Goal: Task Accomplishment & Management: Use online tool/utility

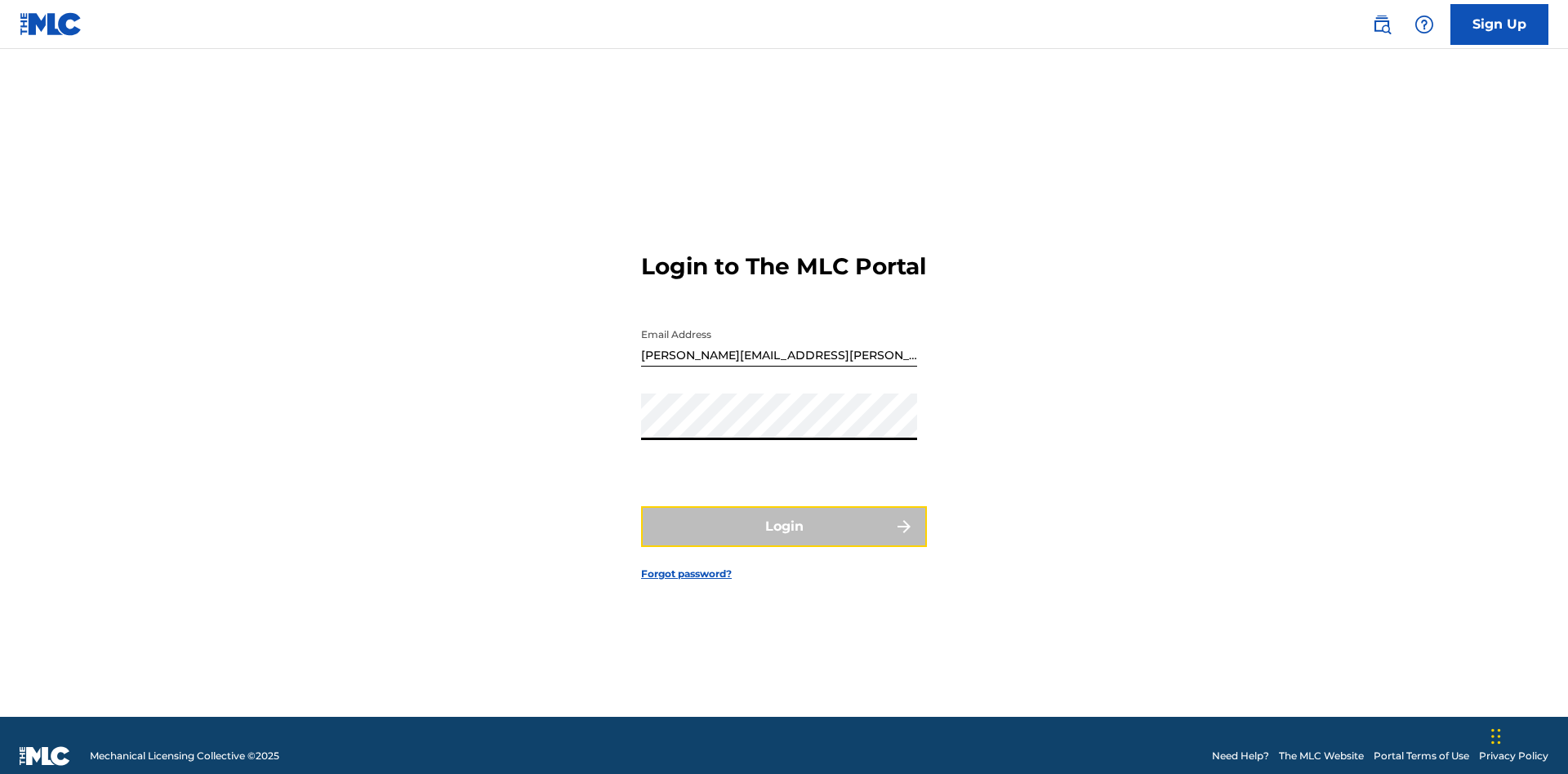
click at [784, 519] on button "Login" at bounding box center [784, 526] width 286 height 41
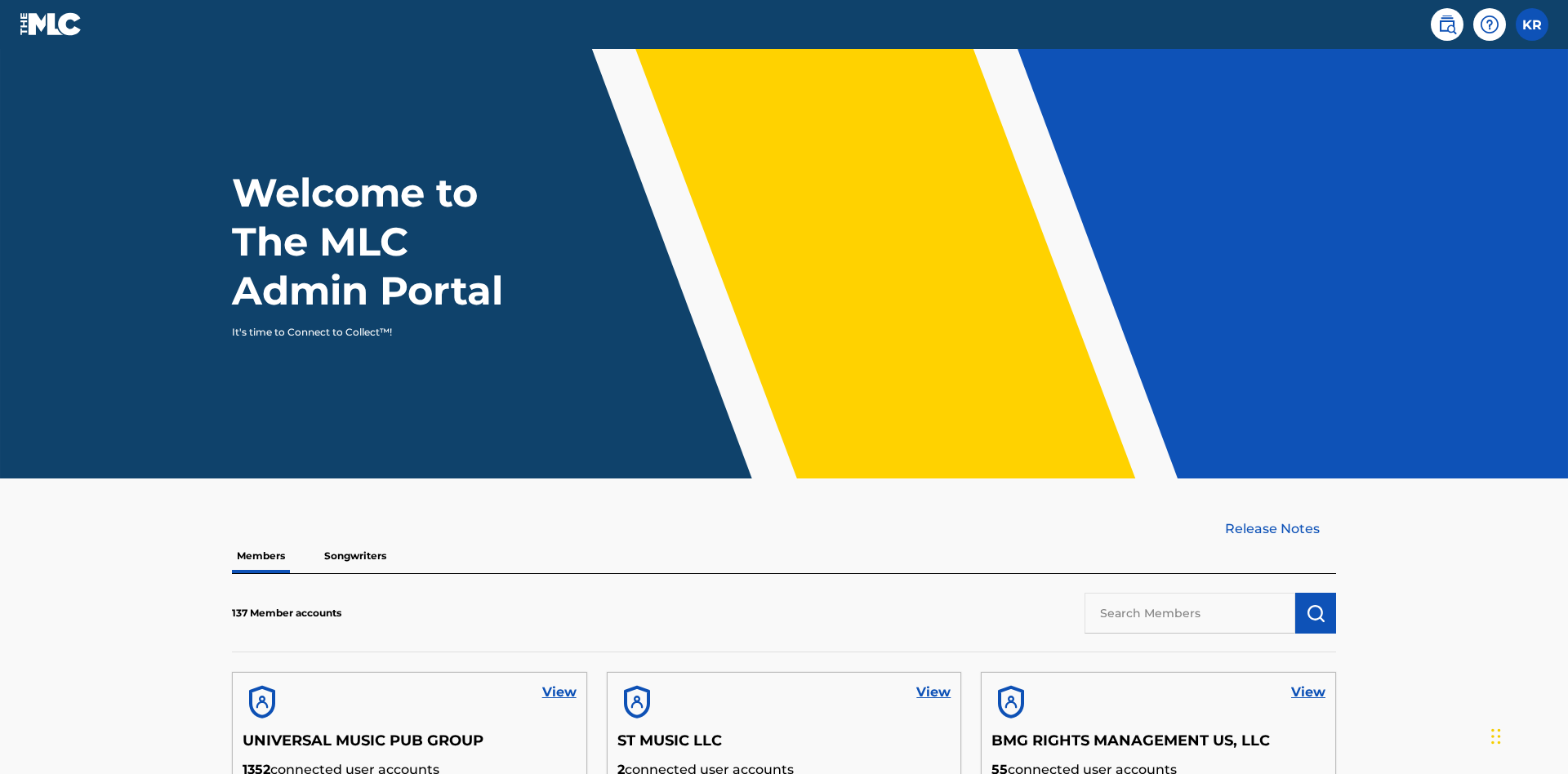
click at [1190, 593] on input "text" at bounding box center [1190, 613] width 211 height 41
click at [1316, 603] on img "submit" at bounding box center [1316, 613] width 20 height 20
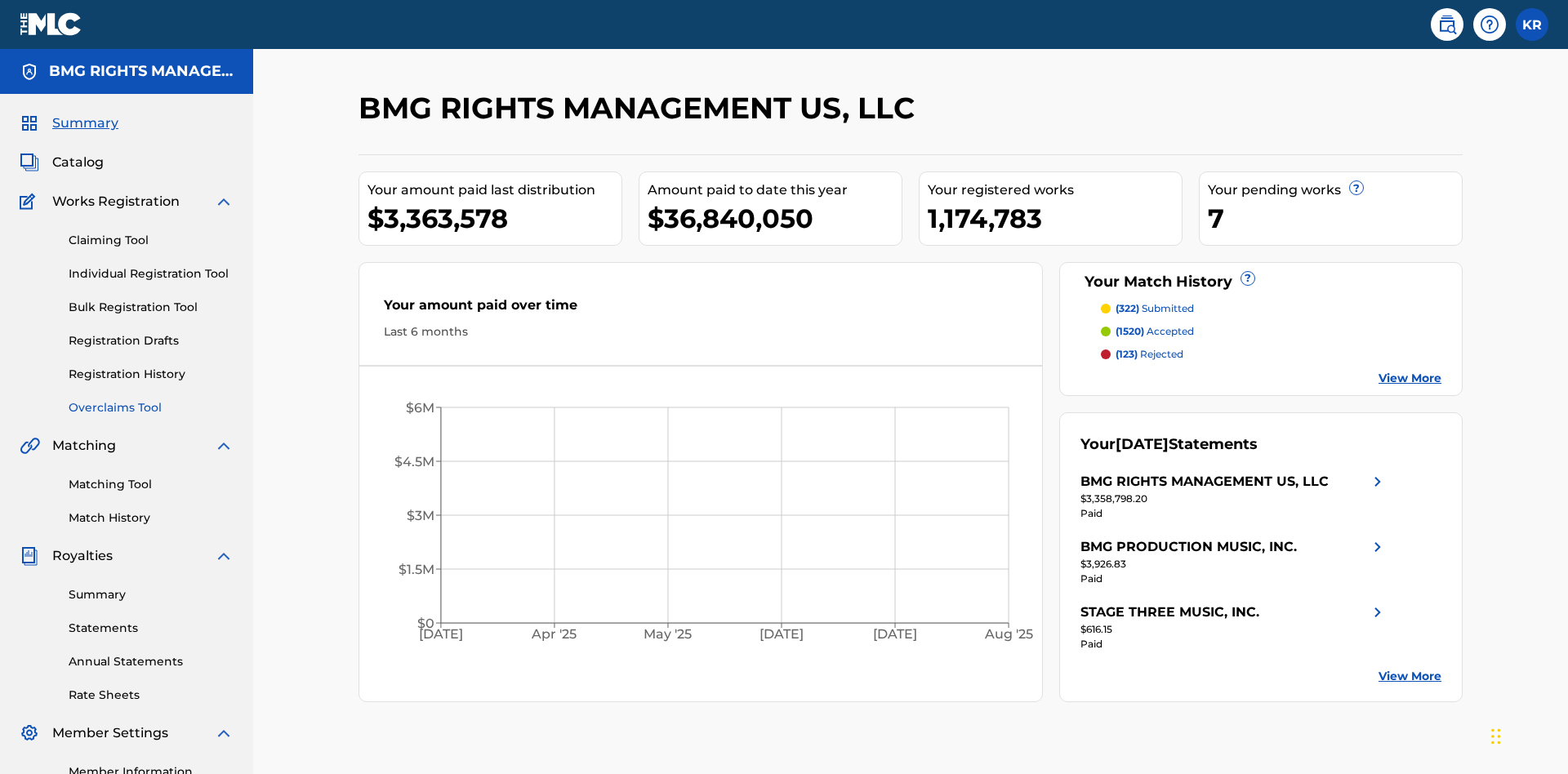
click at [151, 399] on link "Overclaims Tool" at bounding box center [150, 407] width 165 height 17
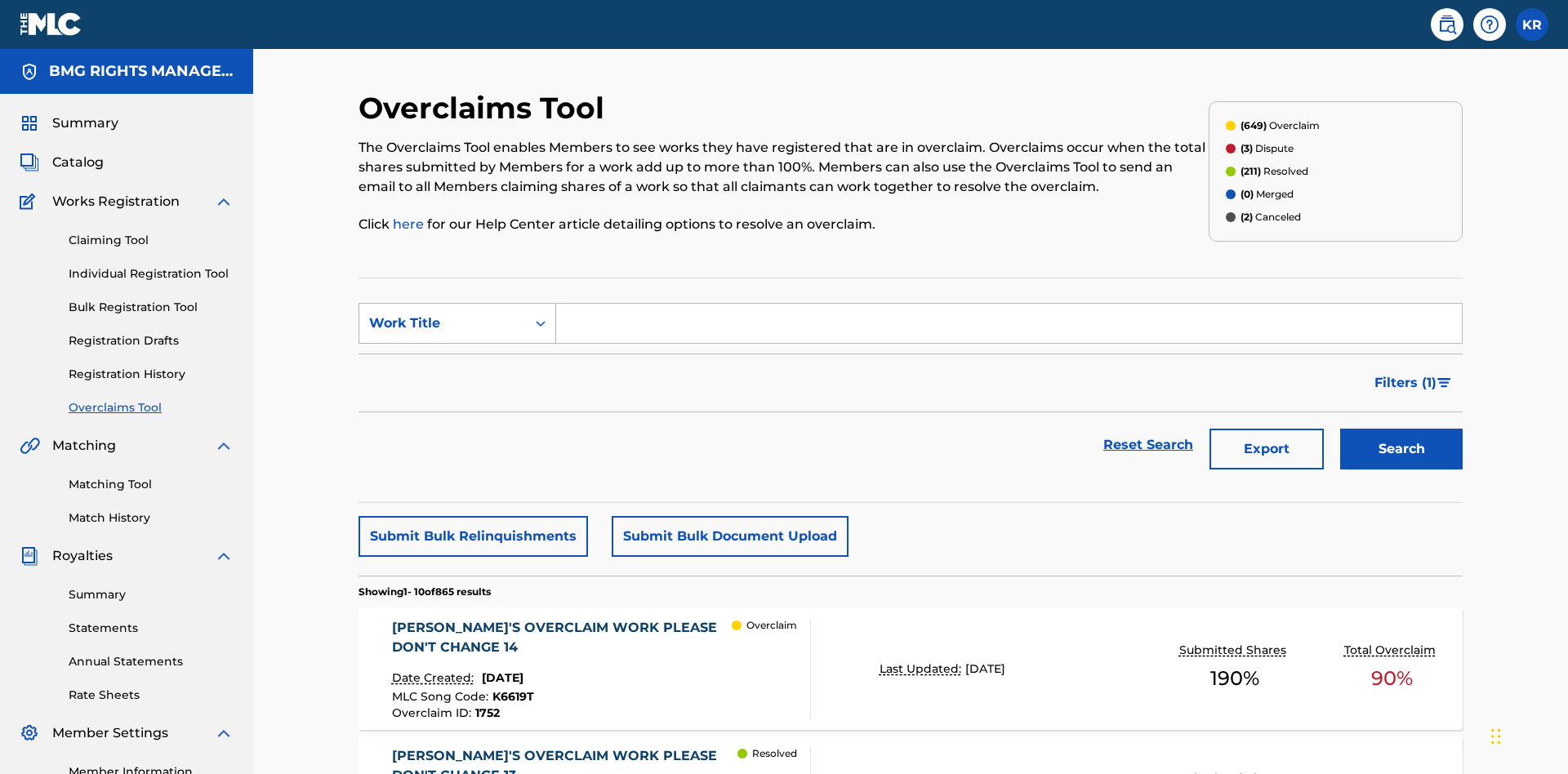
click at [442, 314] on div "Work Title" at bounding box center [443, 324] width 147 height 20
click at [458, 344] on div "MLC Song Code" at bounding box center [457, 364] width 196 height 41
click at [1008, 304] on input "Search Form" at bounding box center [1008, 323] width 905 height 39
click at [1401, 428] on button "Search" at bounding box center [1401, 448] width 123 height 41
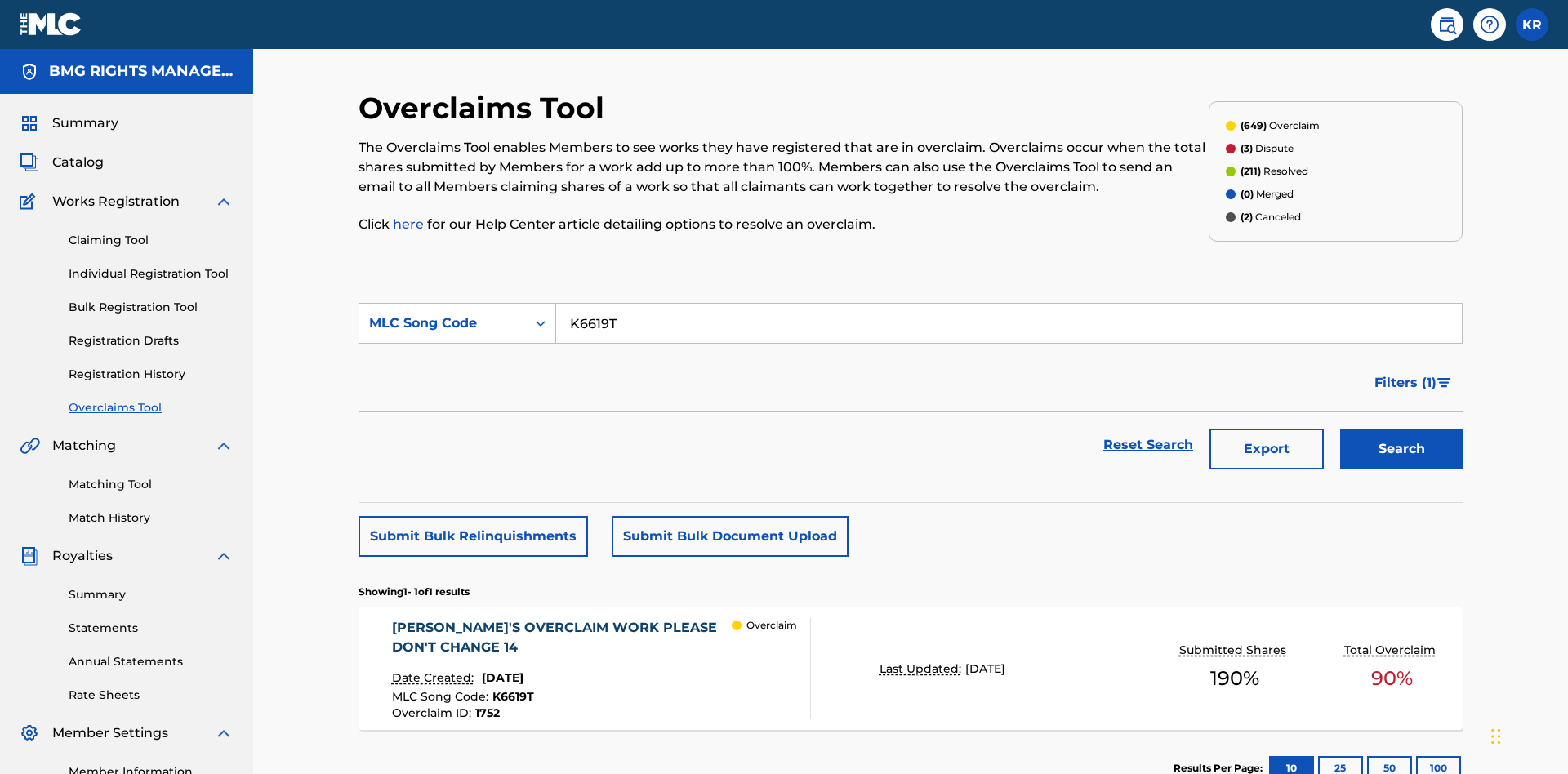
click at [486, 705] on span "1752" at bounding box center [487, 712] width 25 height 15
